Goal: Task Accomplishment & Management: Use online tool/utility

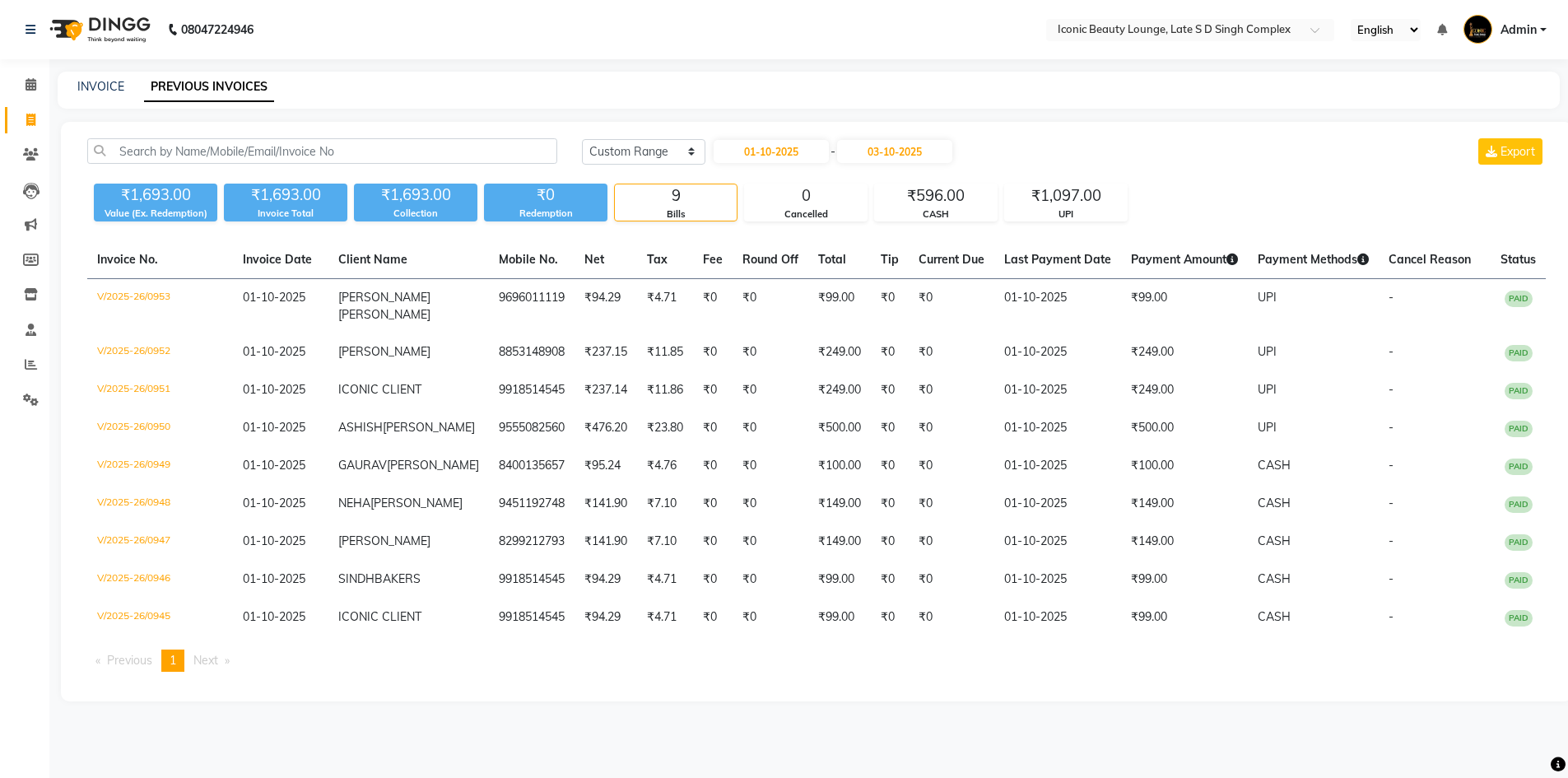
select select "range"
click at [106, 79] on link "INVOICE" at bounding box center [101, 86] width 47 height 14
select select "service"
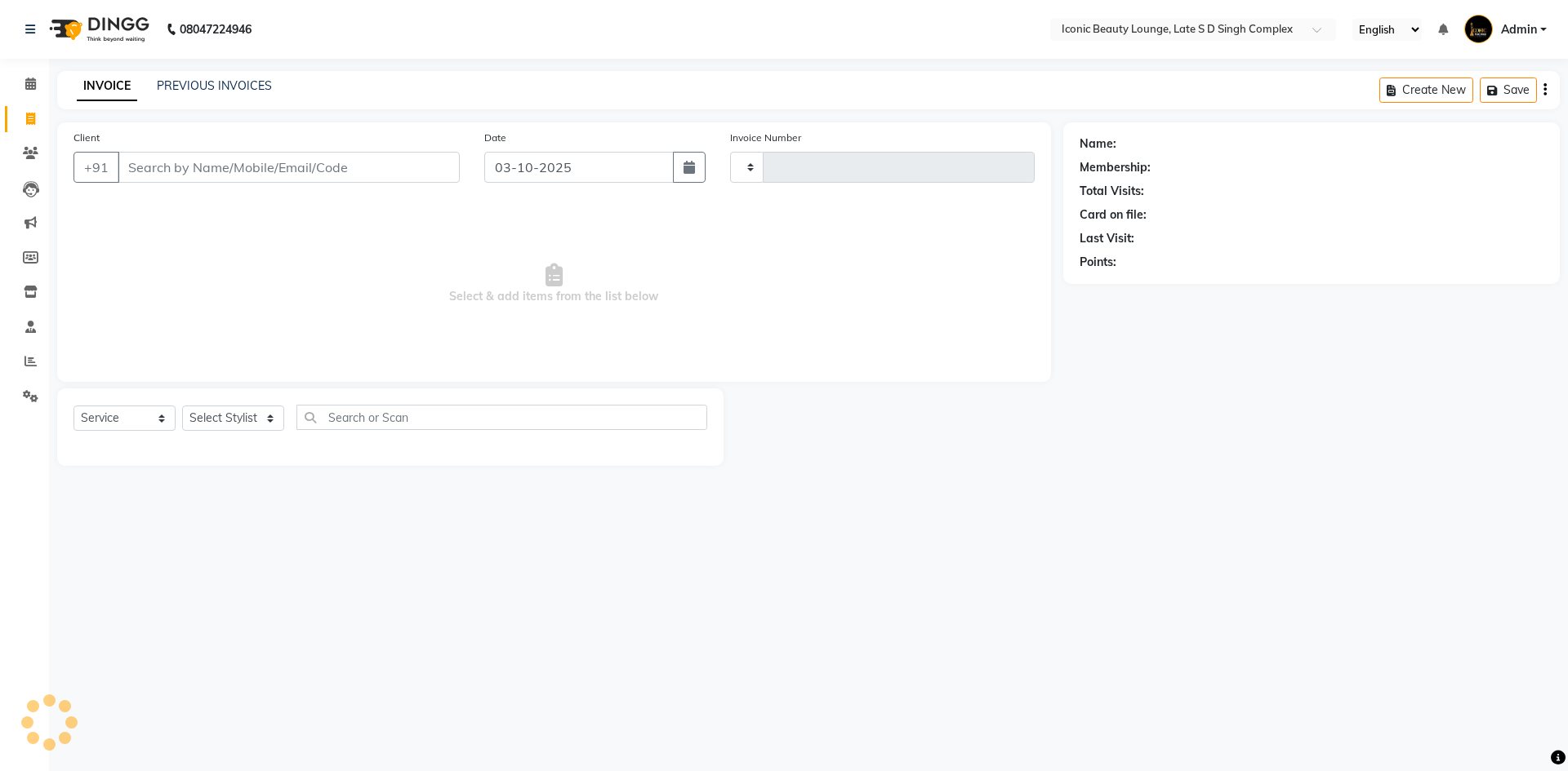
type input "0954"
select select "6614"
click at [231, 160] on input "Client" at bounding box center [288, 167] width 342 height 31
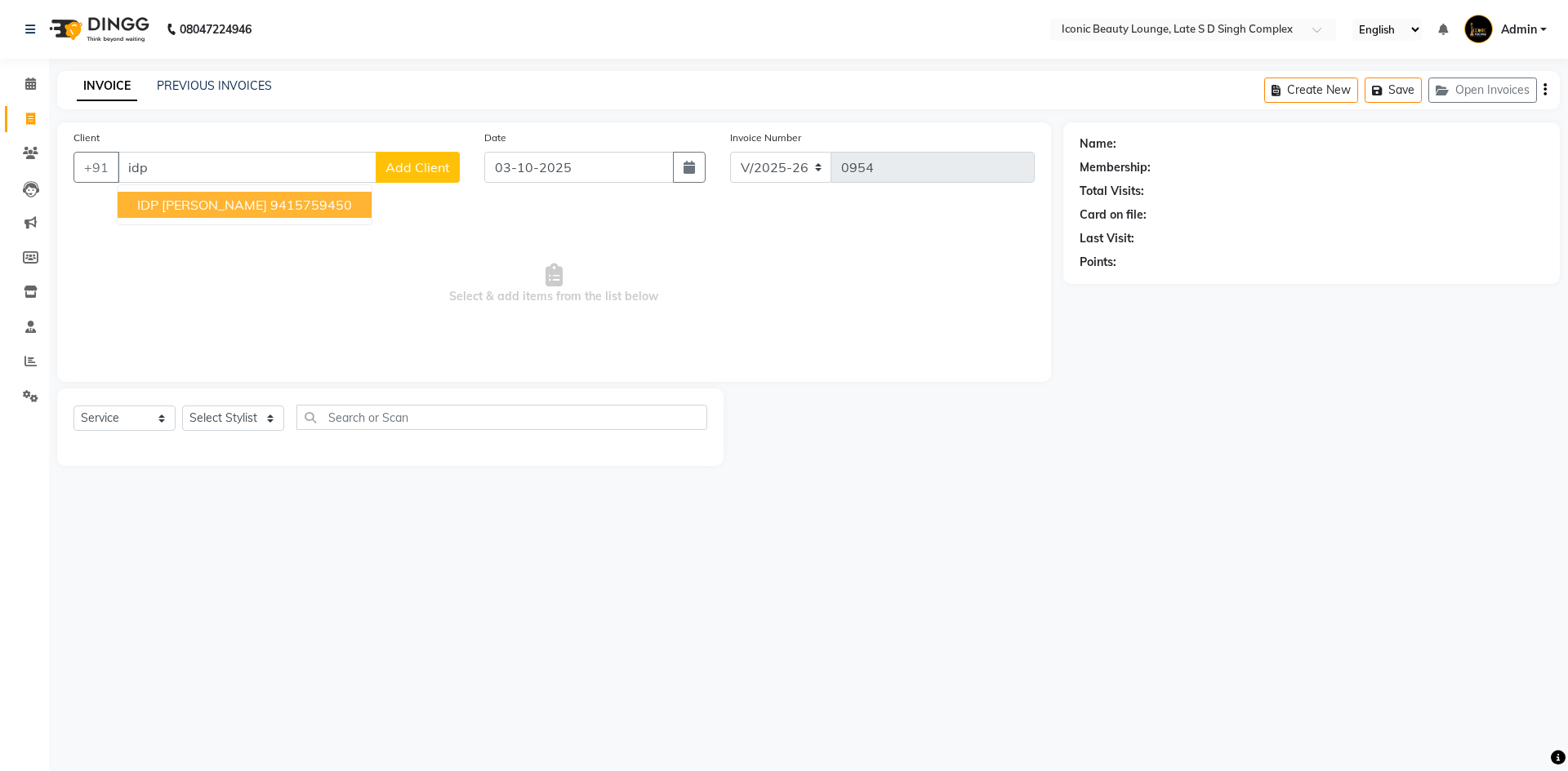
click at [206, 201] on span "IDP [PERSON_NAME]" at bounding box center [202, 204] width 130 height 16
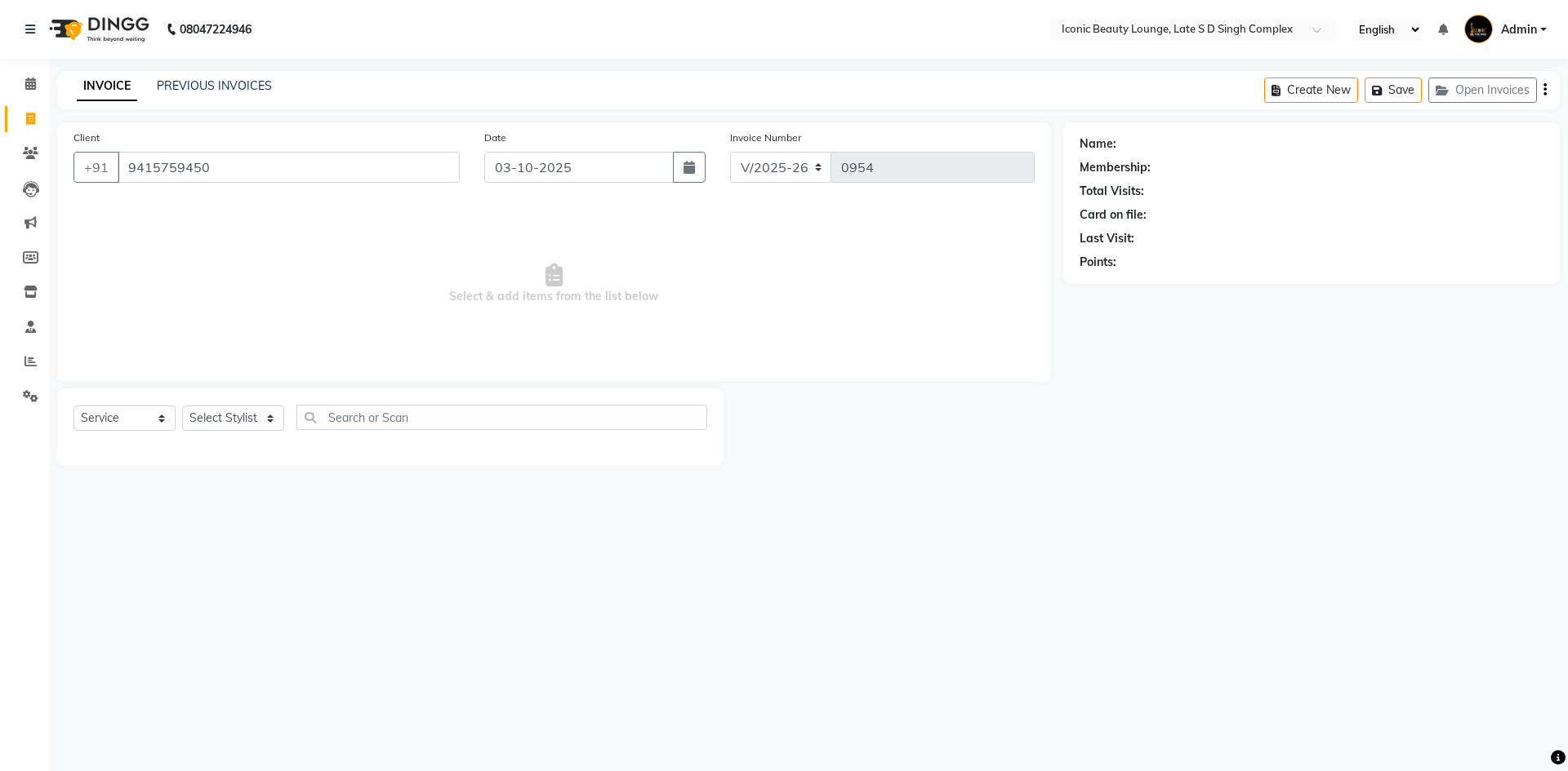
type input "9415759450"
click at [209, 411] on select "Select Stylist [PERSON_NAME] [PERSON_NAME] [PERSON_NAME] [PERSON_NAME] [PERSON_…" at bounding box center [233, 418] width 102 height 25
select select "58605"
click at [182, 405] on select "Select Stylist [PERSON_NAME] [PERSON_NAME] [PERSON_NAME] [PERSON_NAME] [PERSON_…" at bounding box center [233, 418] width 102 height 25
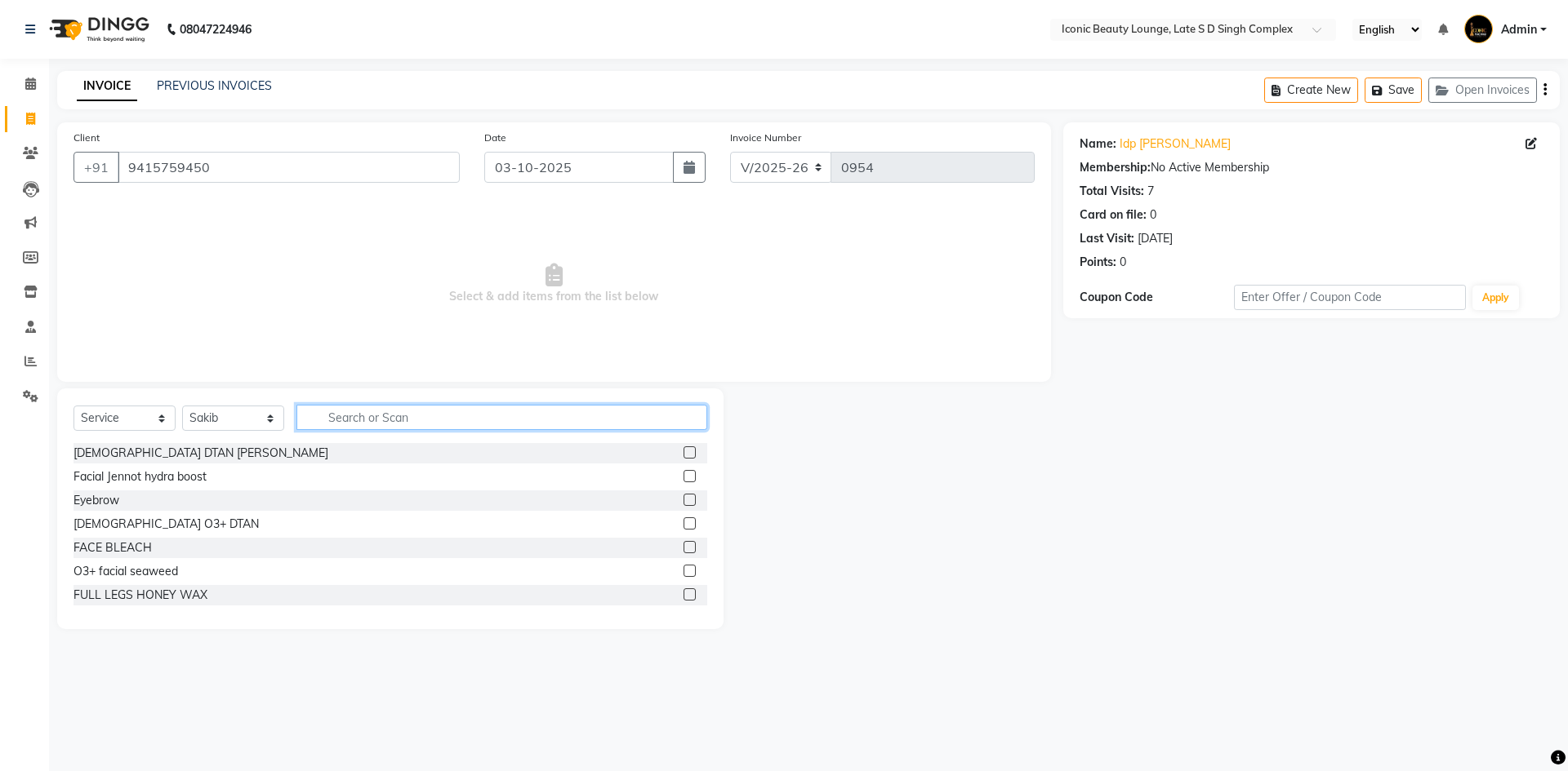
click at [439, 412] on input "text" at bounding box center [501, 418] width 411 height 25
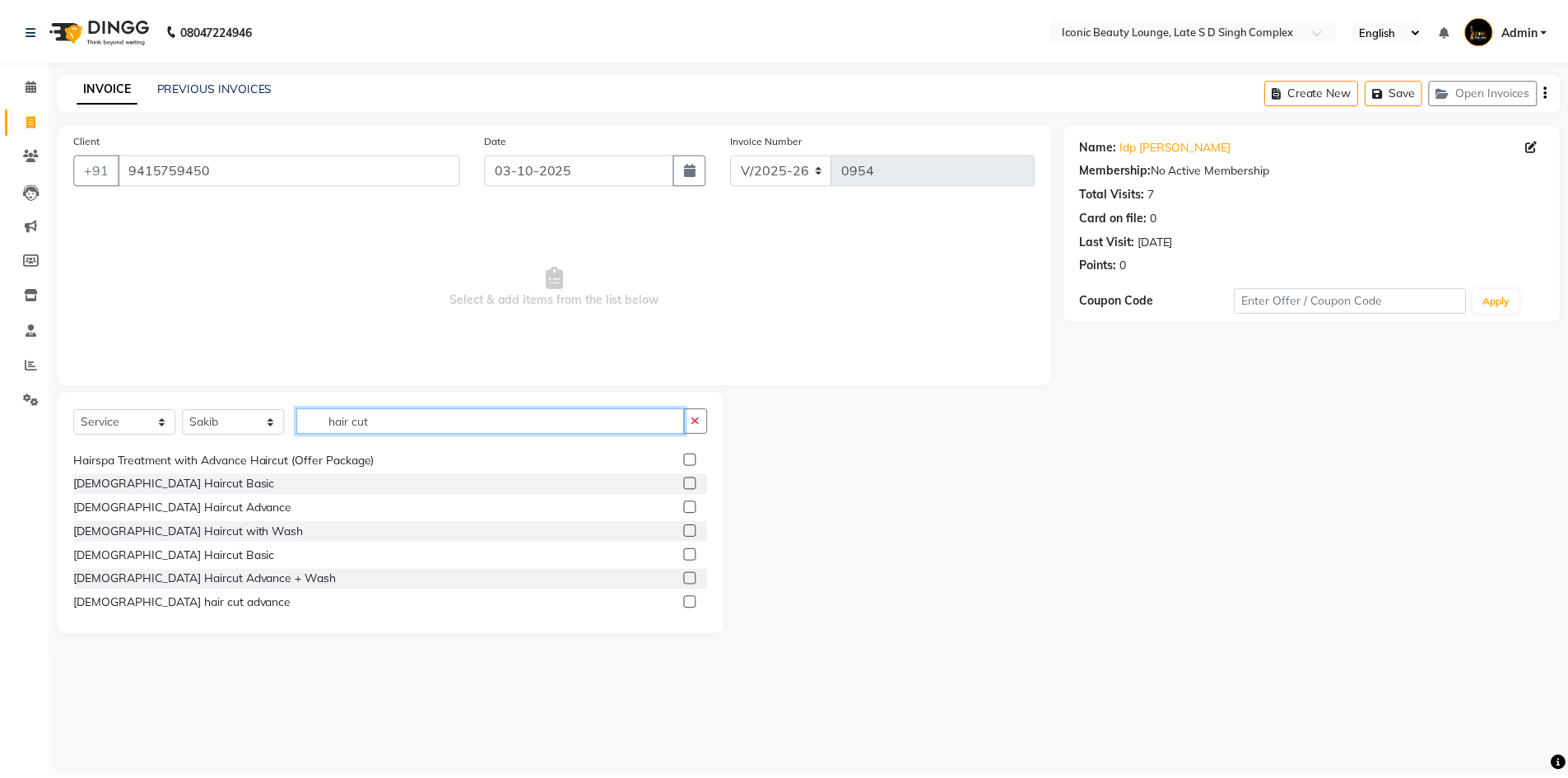
scroll to position [247, 0]
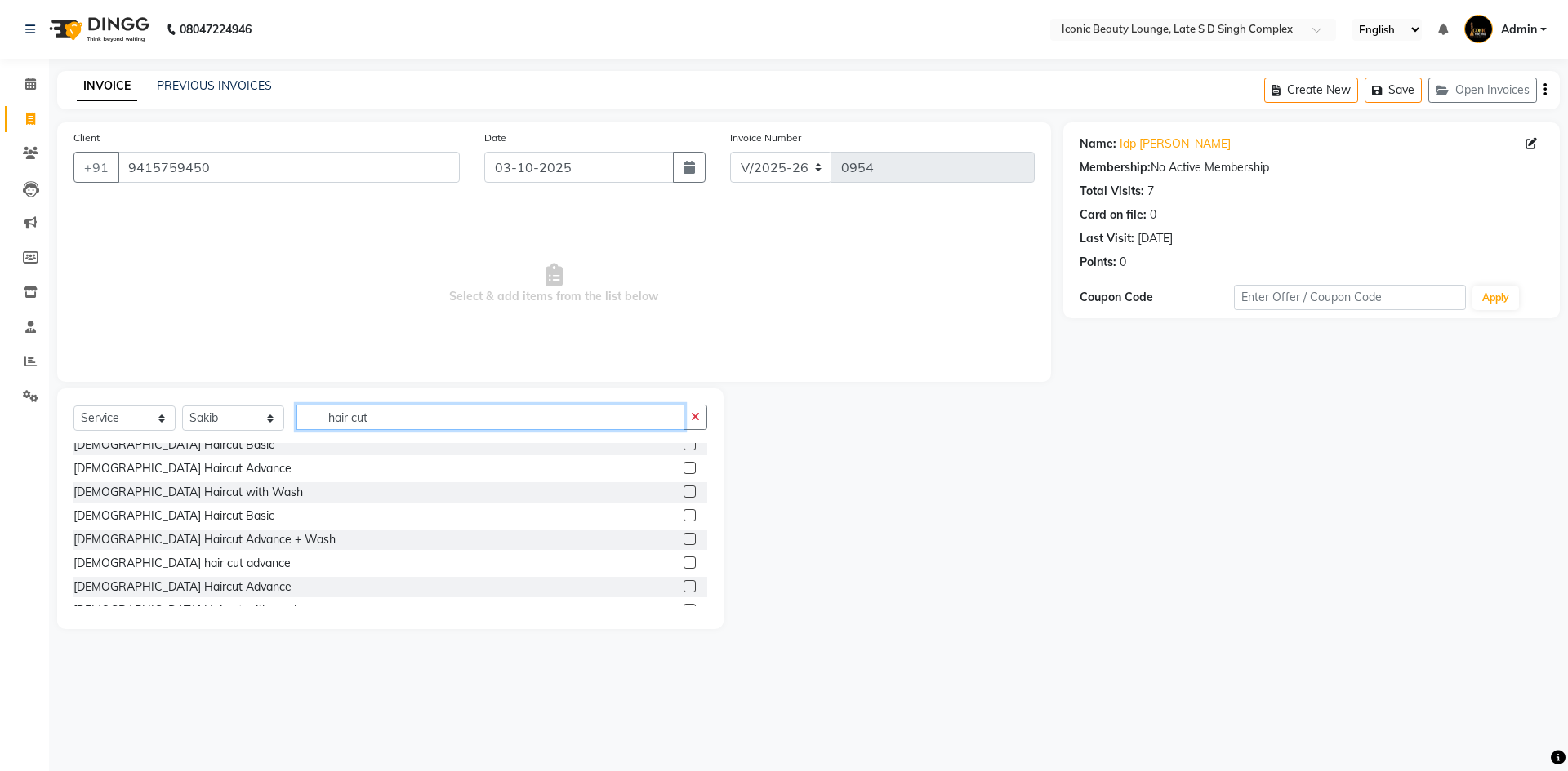
type input "hair cut"
click at [684, 519] on div at bounding box center [695, 515] width 23 height 21
click at [684, 516] on label at bounding box center [690, 515] width 13 height 13
click at [684, 516] on input "checkbox" at bounding box center [689, 516] width 11 height 11
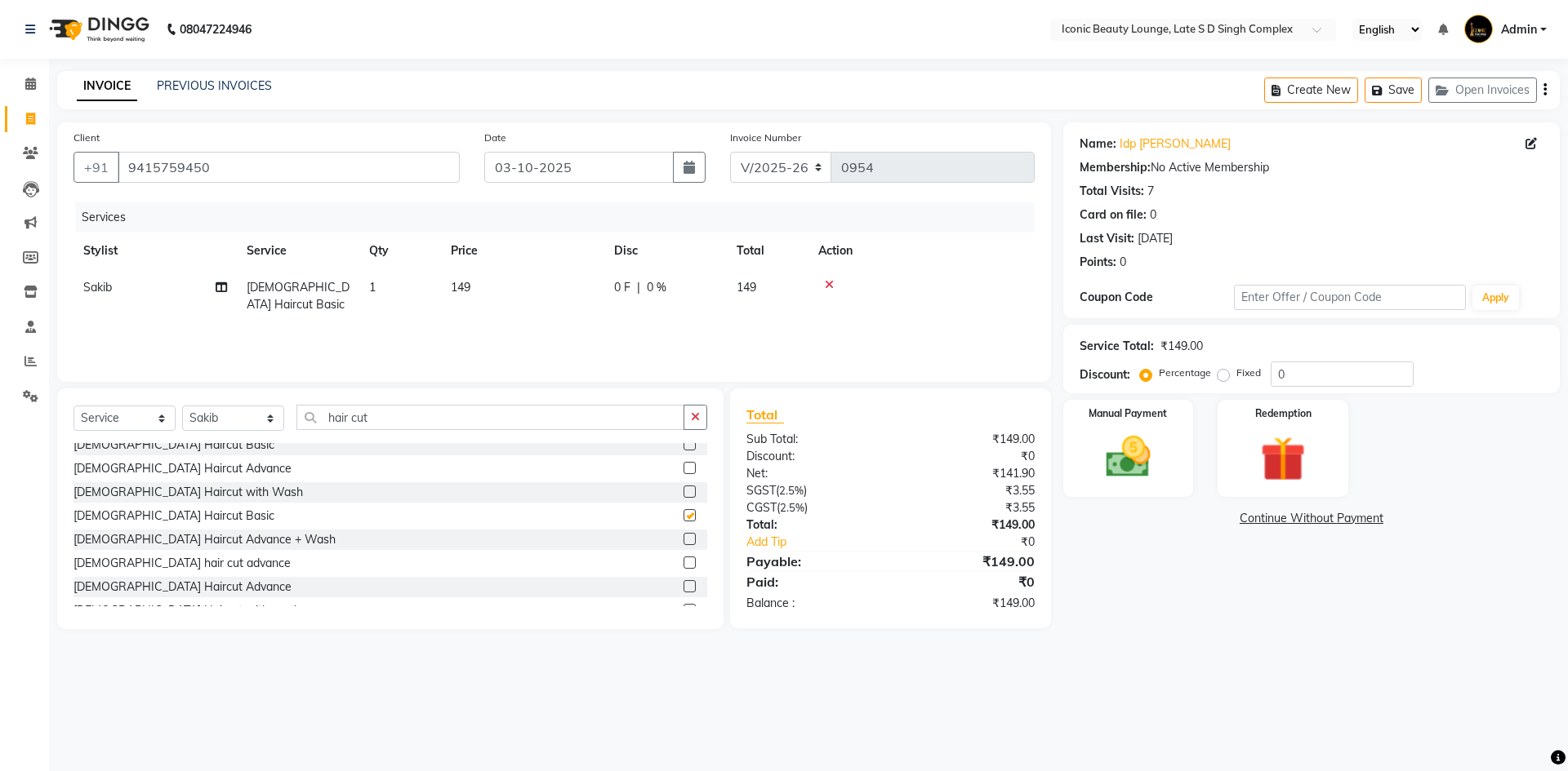
checkbox input "false"
click at [1236, 378] on label "Fixed" at bounding box center [1248, 373] width 24 height 14
click at [1223, 378] on input "Fixed" at bounding box center [1226, 373] width 12 height 12
radio input "true"
click at [1172, 464] on div "Manual Payment" at bounding box center [1128, 448] width 135 height 100
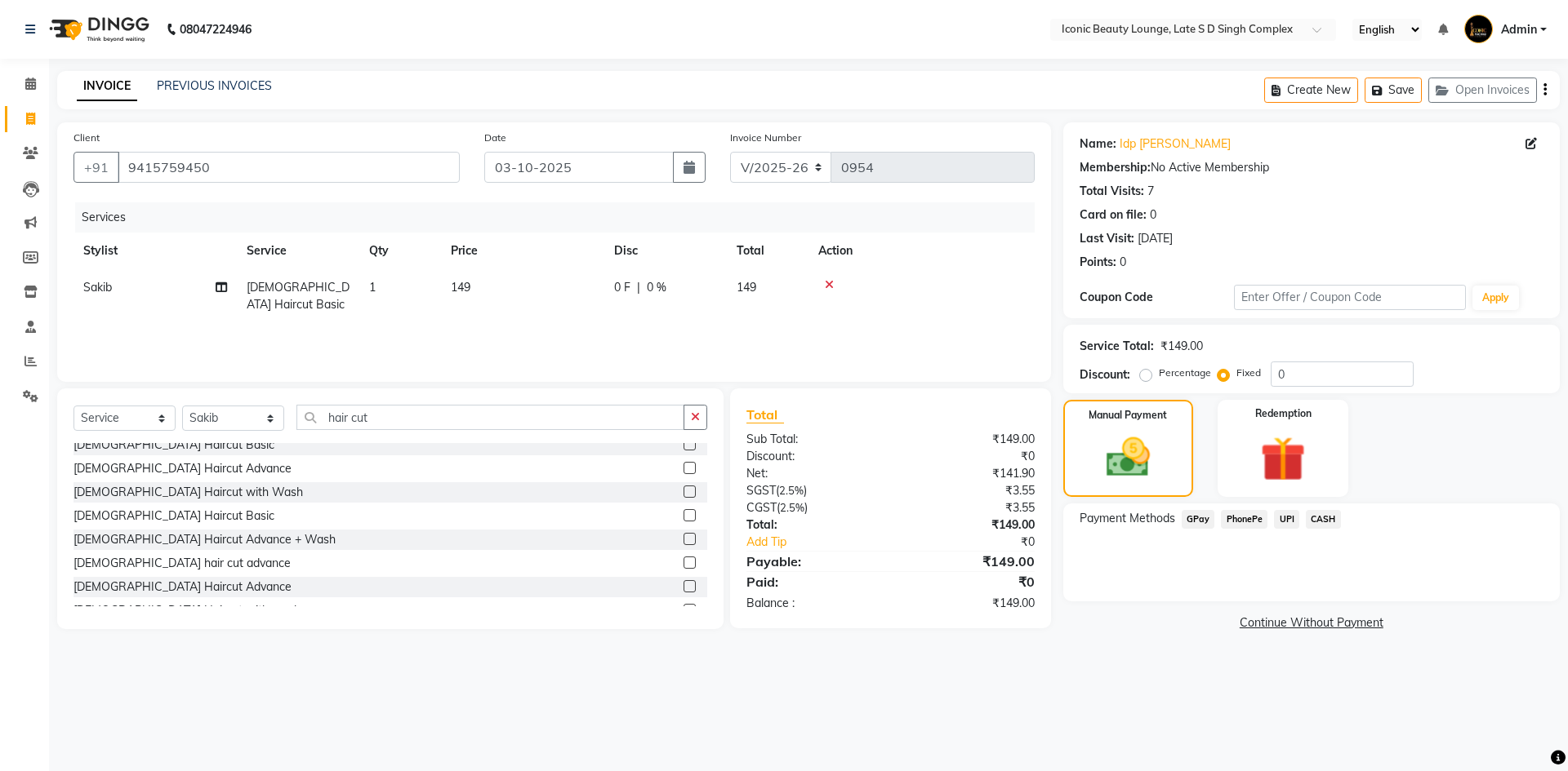
click at [1319, 519] on span "CASH" at bounding box center [1323, 519] width 35 height 19
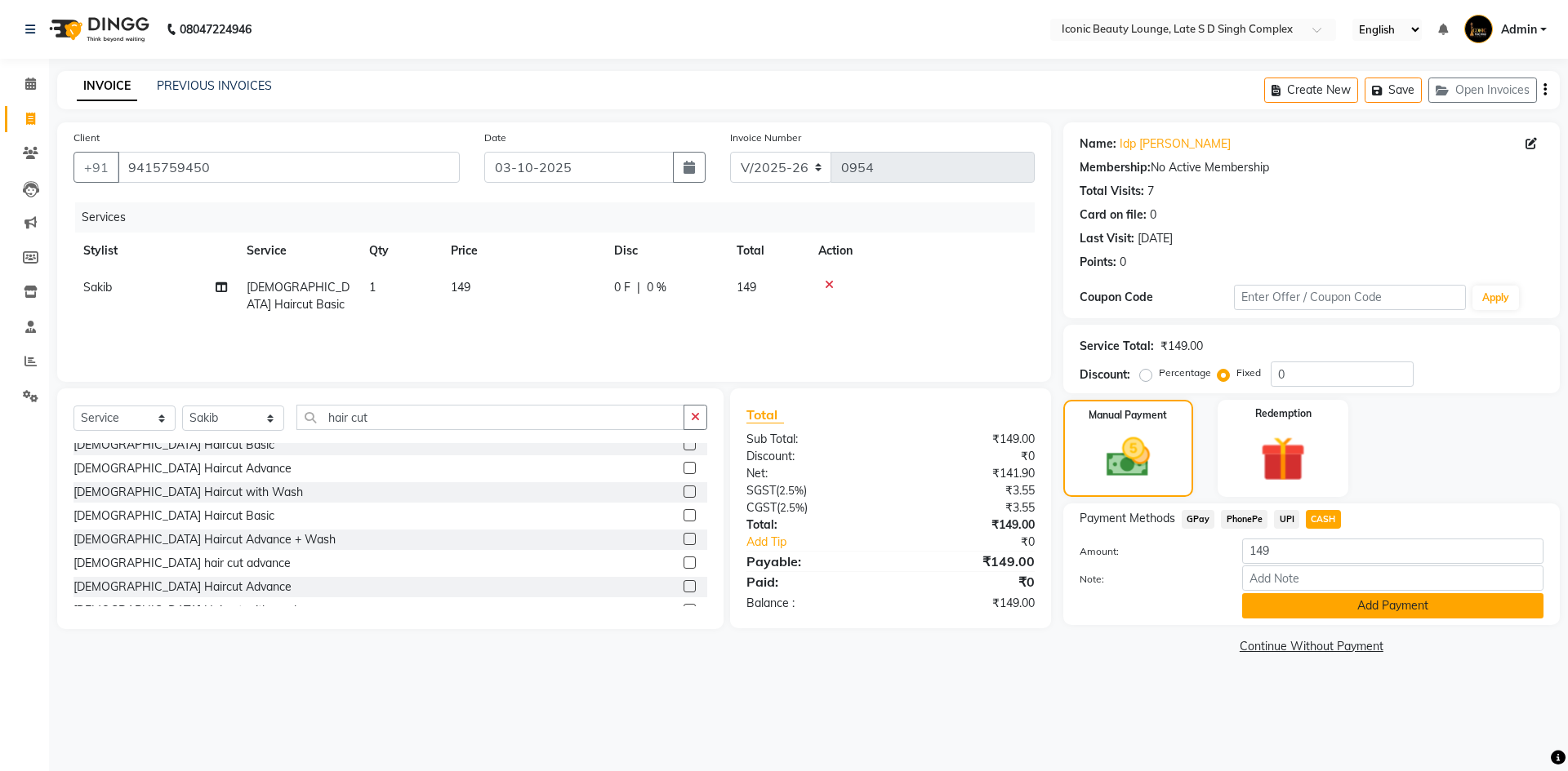
click at [1323, 600] on button "Add Payment" at bounding box center [1393, 606] width 301 height 25
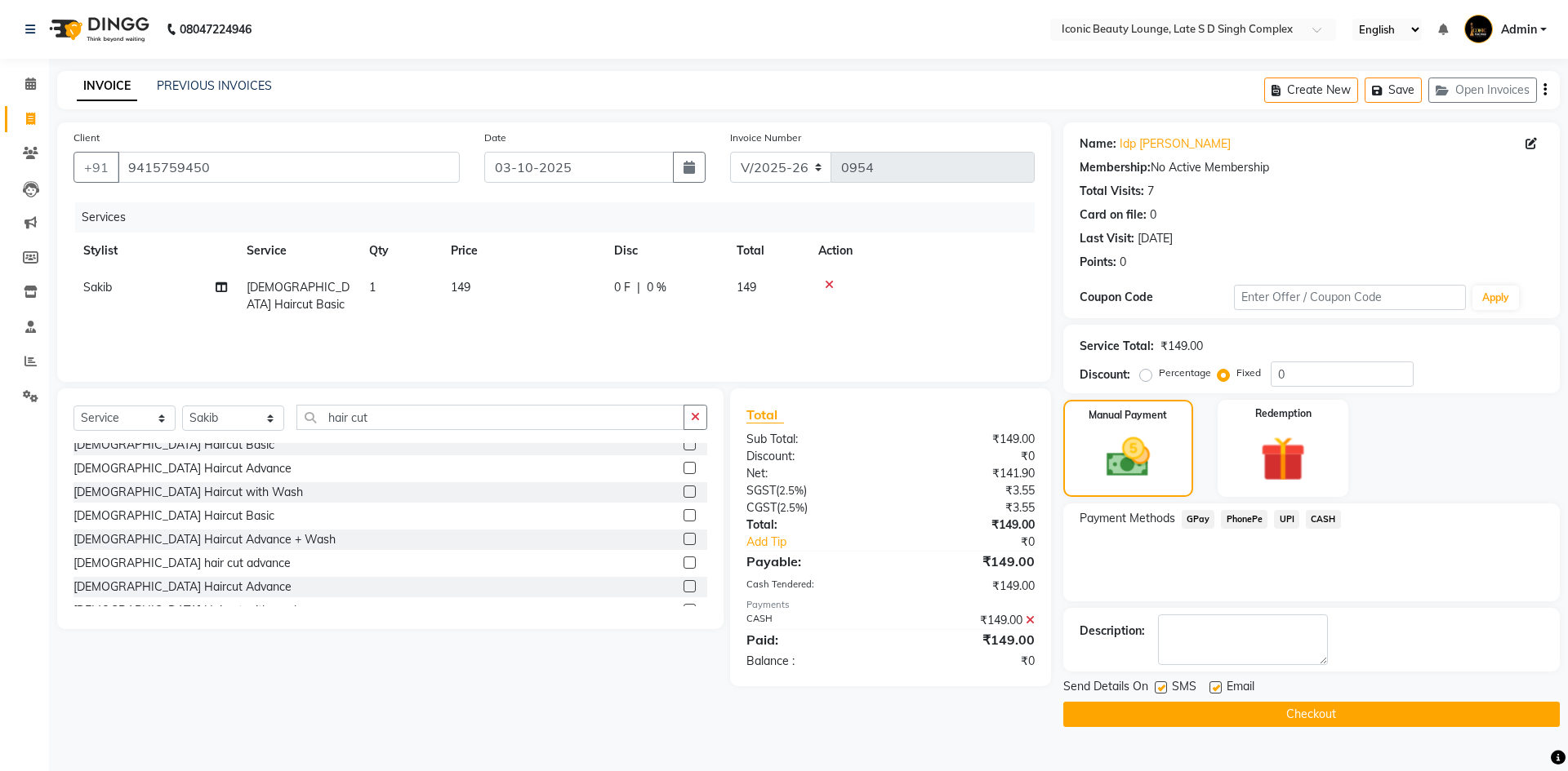
click at [1268, 715] on button "Checkout" at bounding box center [1311, 715] width 497 height 25
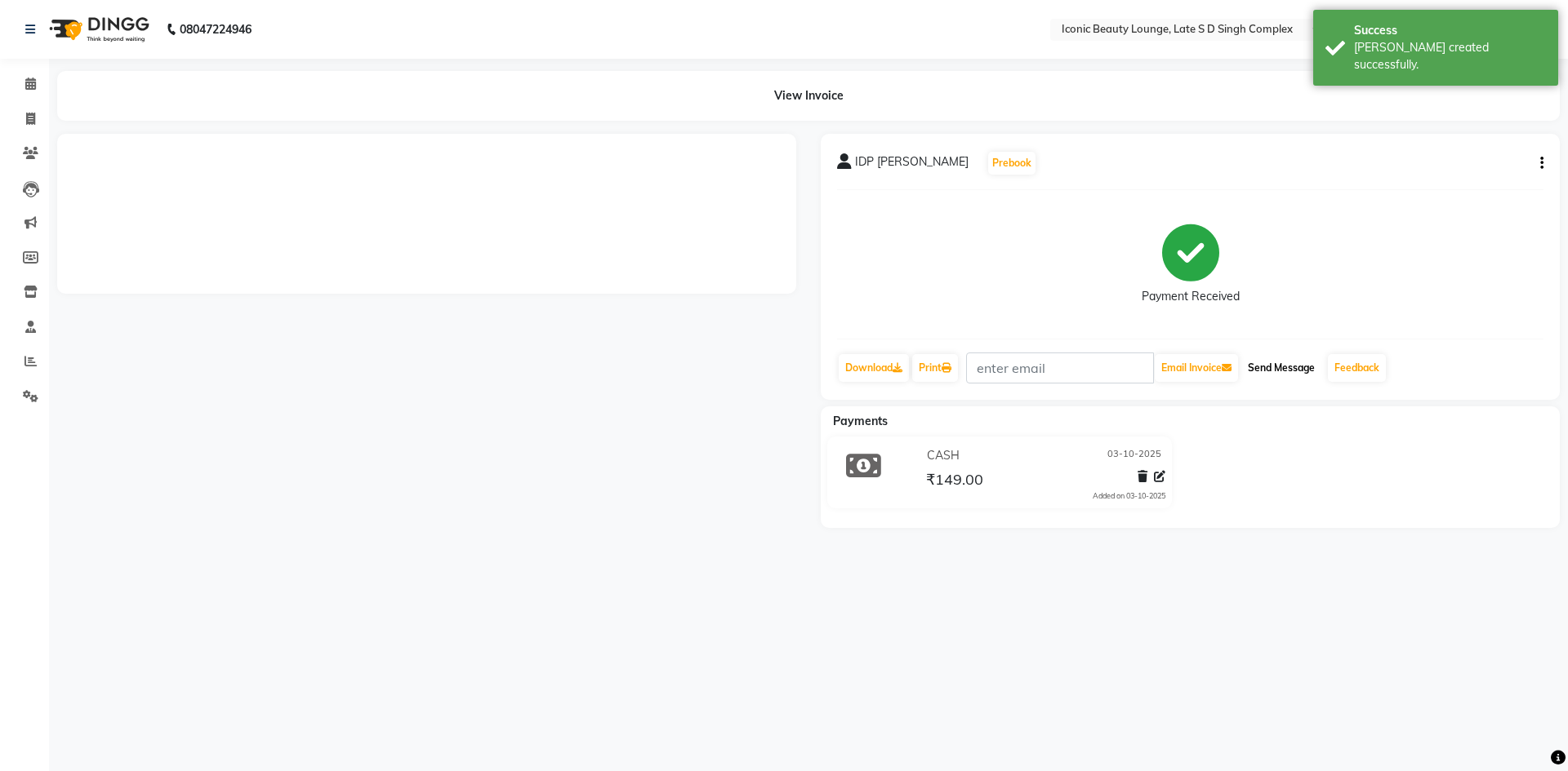
click at [1293, 363] on button "Send Message" at bounding box center [1281, 368] width 80 height 28
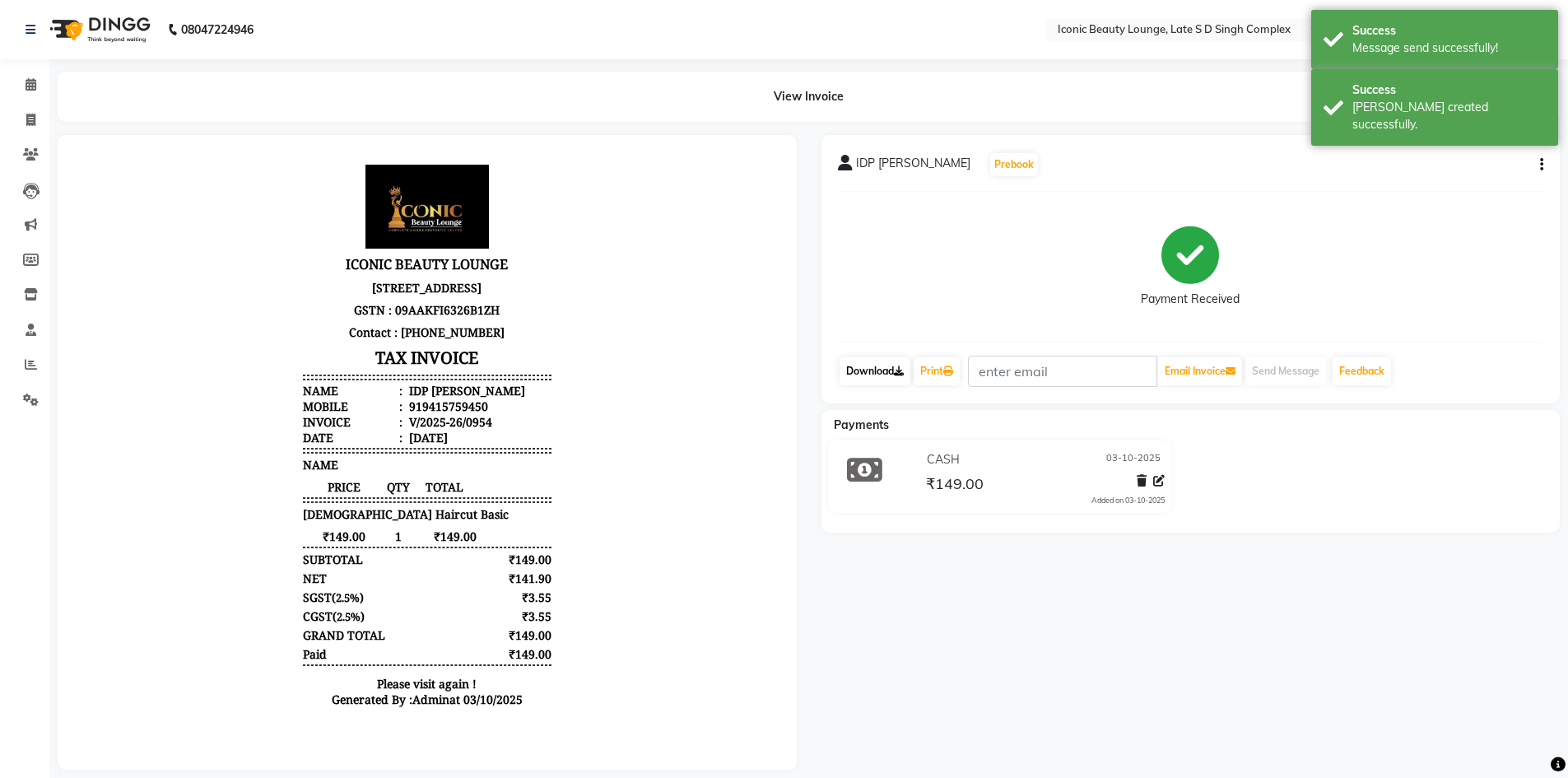
click at [888, 369] on link "Download" at bounding box center [875, 371] width 71 height 28
click at [938, 368] on link "Print" at bounding box center [937, 371] width 46 height 28
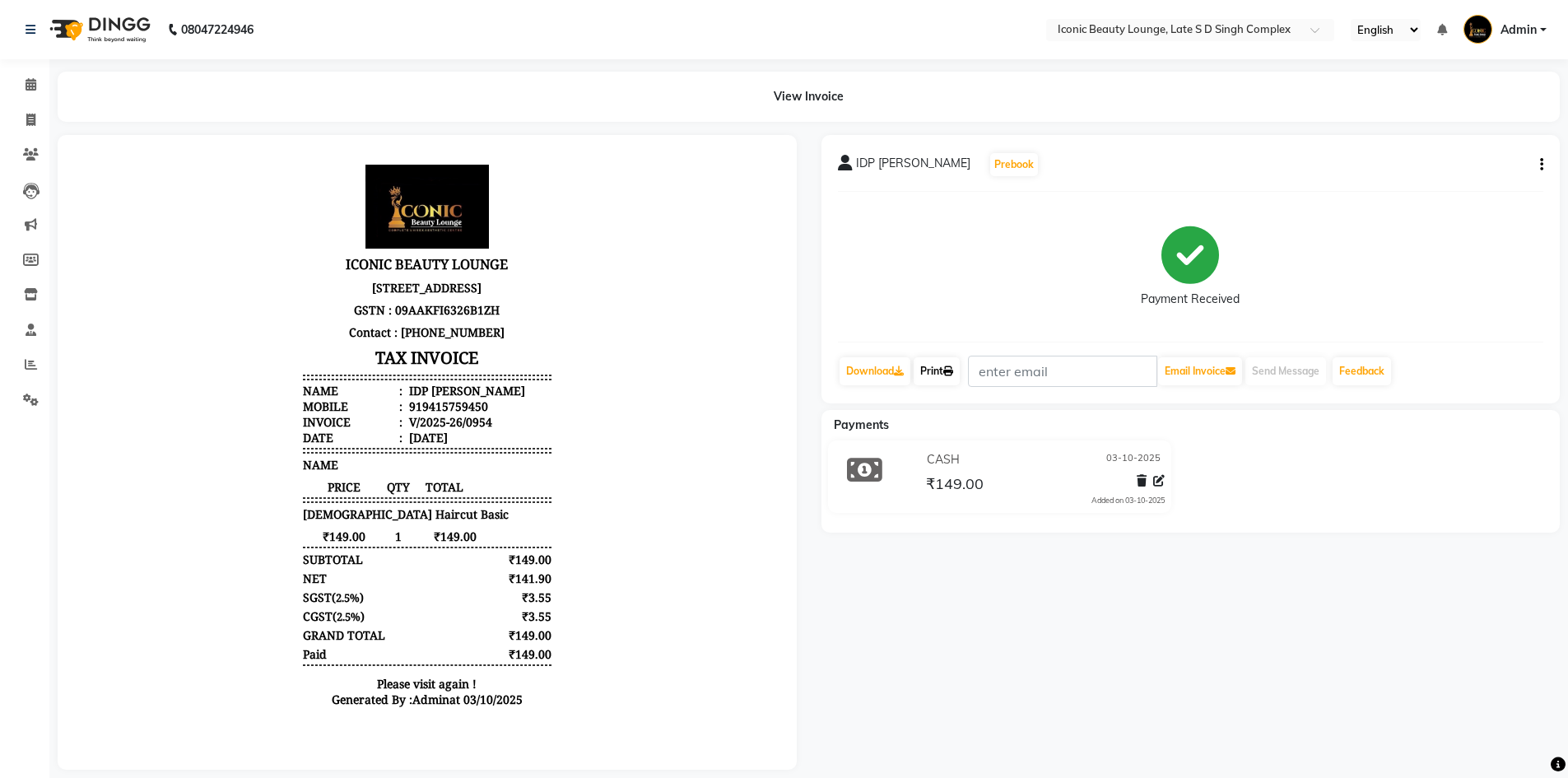
click at [945, 371] on link "Print" at bounding box center [937, 371] width 46 height 28
click at [33, 128] on span at bounding box center [31, 120] width 29 height 19
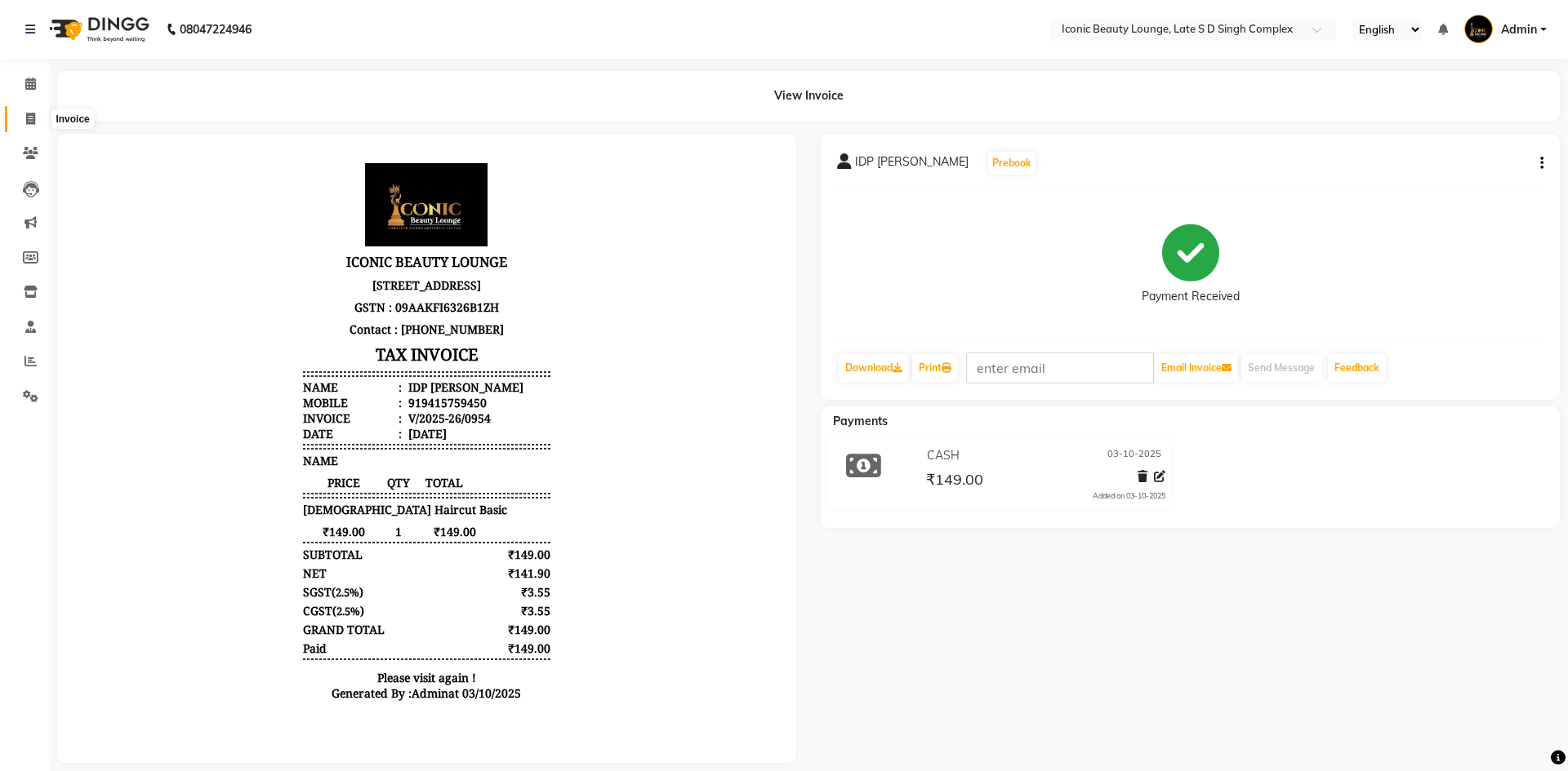
select select "service"
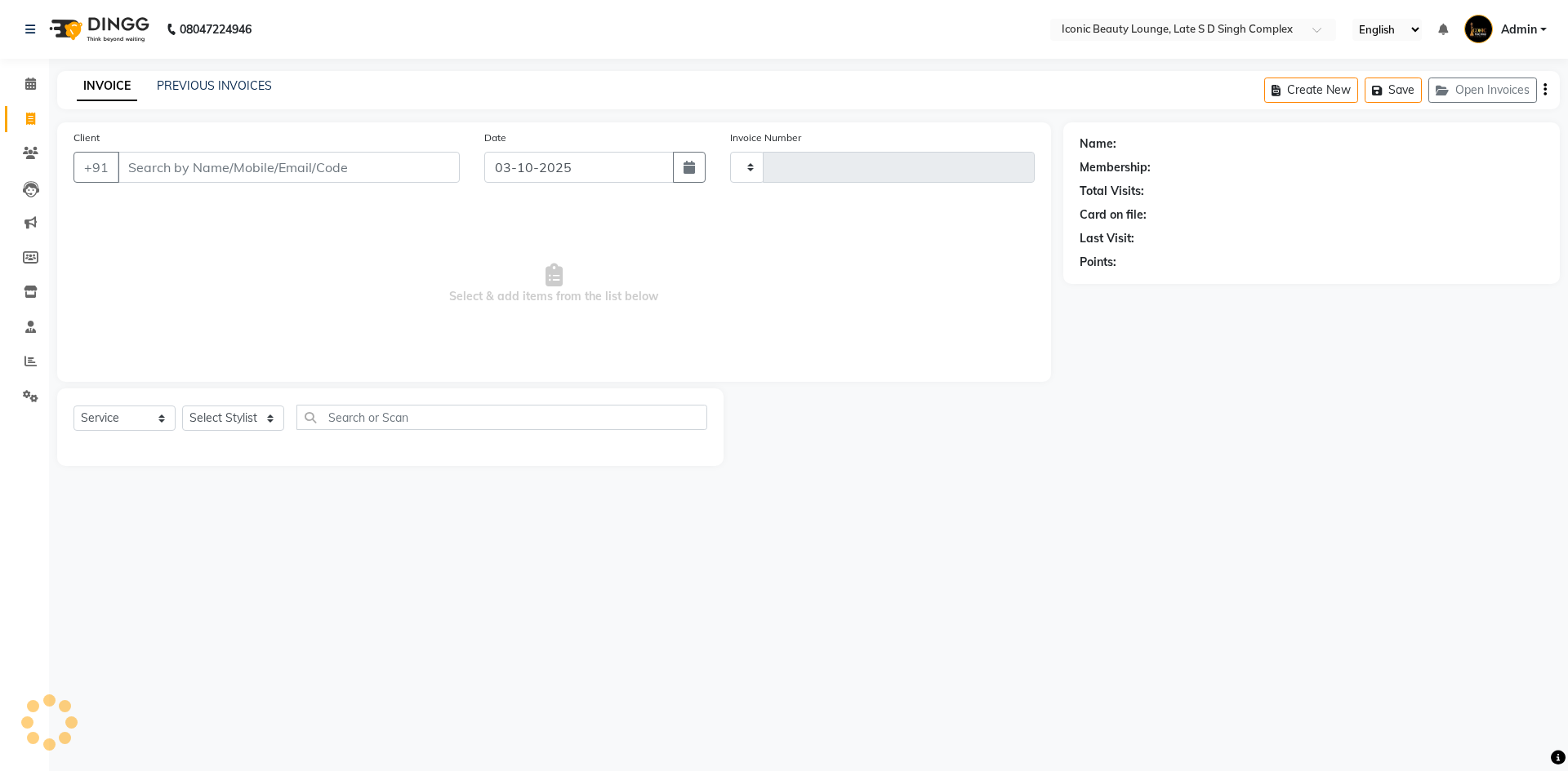
type input "0955"
select select "6614"
